Goal: Information Seeking & Learning: Learn about a topic

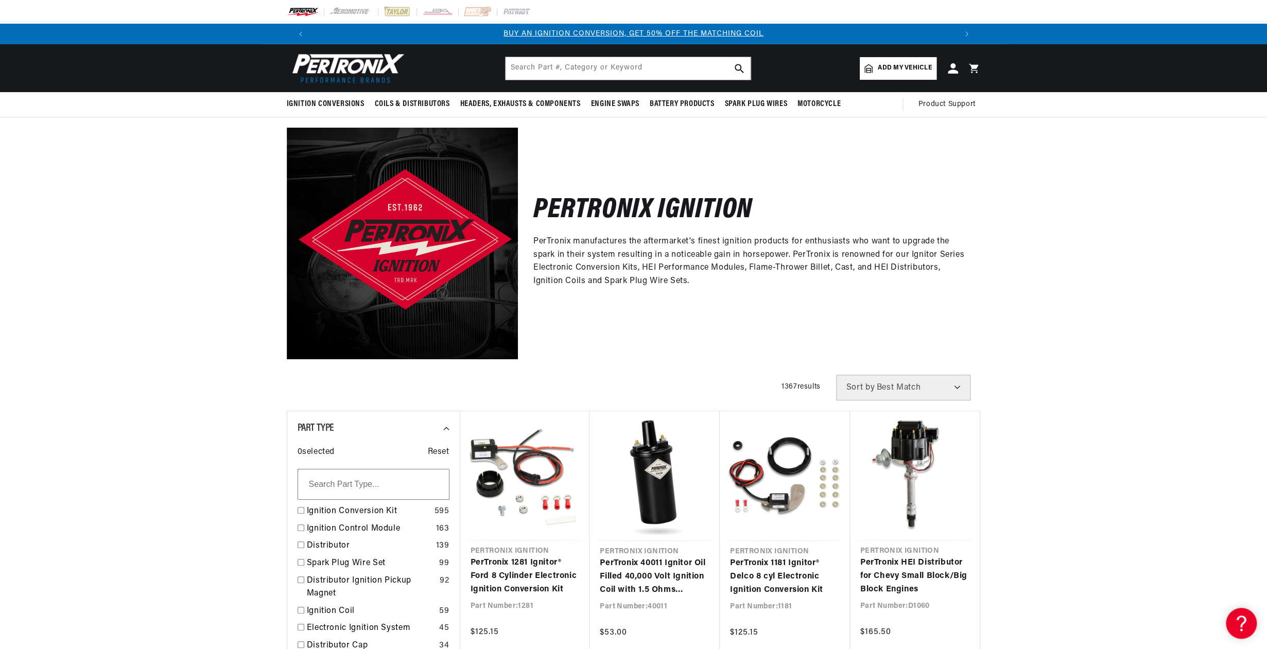
drag, startPoint x: 788, startPoint y: 242, endPoint x: 713, endPoint y: 231, distance: 75.5
click at [713, 231] on div "Pertronix Ignition PerTronix manufactures the aftermarket's finest ignition pro…" at bounding box center [749, 243] width 463 height 231
click at [767, 182] on div "Pertronix Ignition PerTronix manufactures the aftermarket's finest ignition pro…" at bounding box center [749, 243] width 463 height 231
drag, startPoint x: 665, startPoint y: 238, endPoint x: 782, endPoint y: 245, distance: 117.6
click at [782, 245] on div "Pertronix Ignition PerTronix manufactures the aftermarket's finest ignition pro…" at bounding box center [749, 243] width 463 height 231
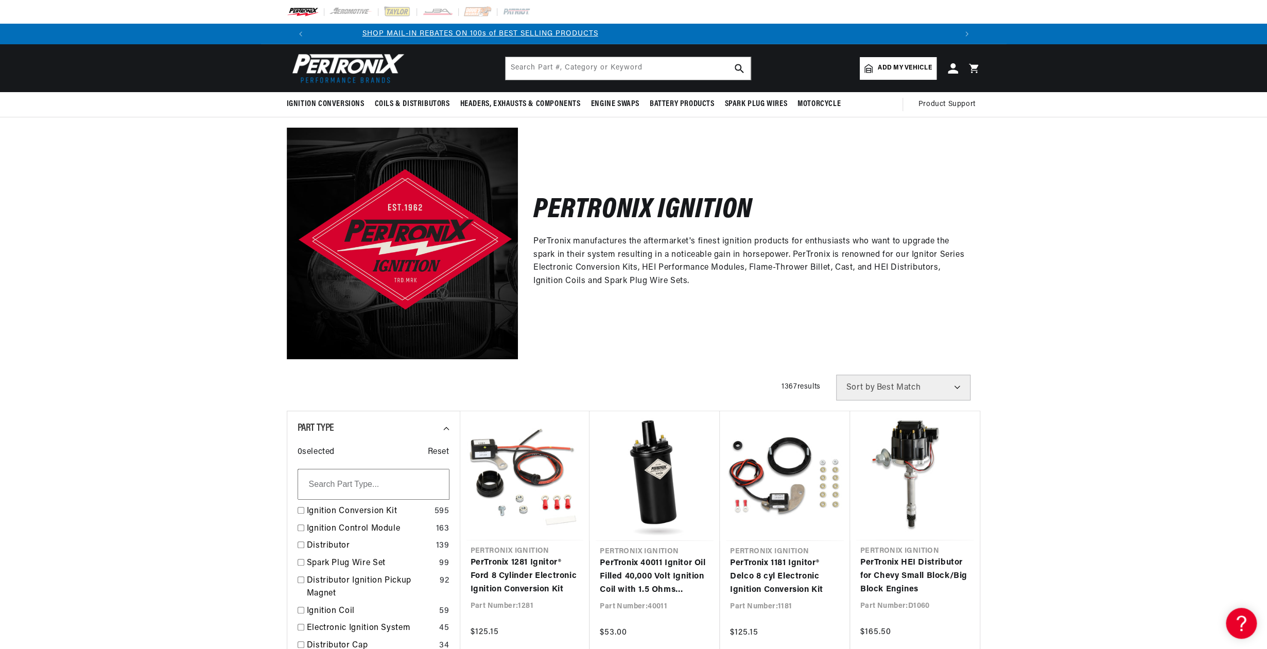
scroll to position [0, 803]
click at [663, 208] on div "Pertronix Ignition PerTronix manufactures the aftermarket's finest ignition pro…" at bounding box center [749, 243] width 463 height 231
drag, startPoint x: 663, startPoint y: 231, endPoint x: 773, endPoint y: 235, distance: 109.2
click at [752, 223] on h2 "Pertronix Ignition" at bounding box center [643, 211] width 219 height 24
copy h2 "Ignition"
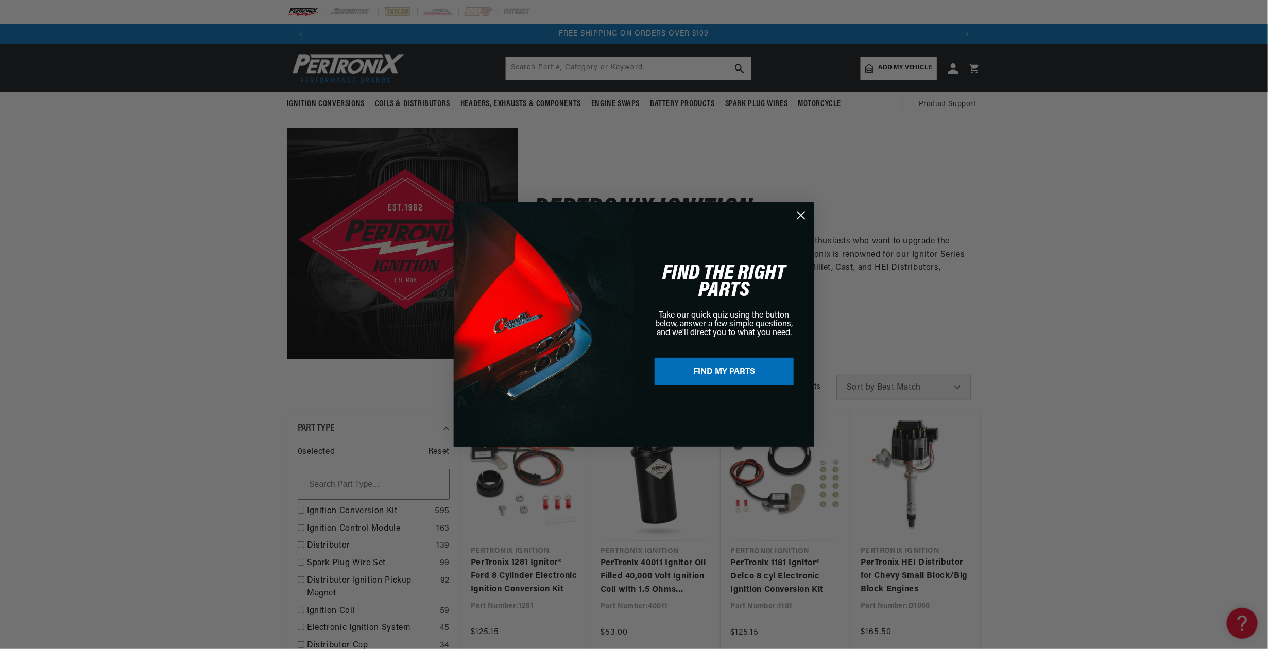
scroll to position [0, 1607]
